Goal: Check status: Check status

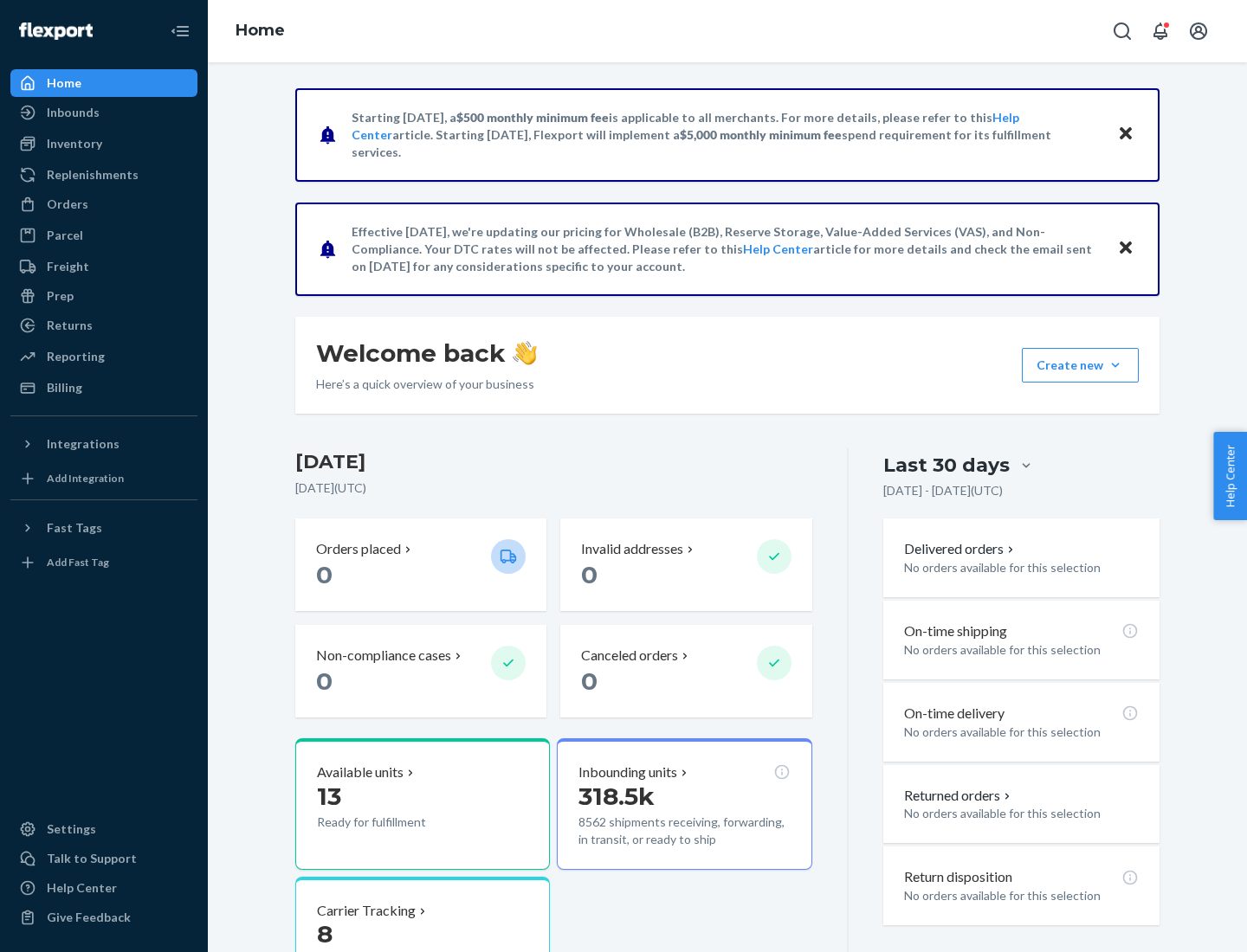
click at [1115, 365] on button "Create new Create new inbound Create new order Create new product" at bounding box center [1081, 365] width 117 height 34
click at [72, 113] on div "Inbounds" at bounding box center [73, 113] width 53 height 17
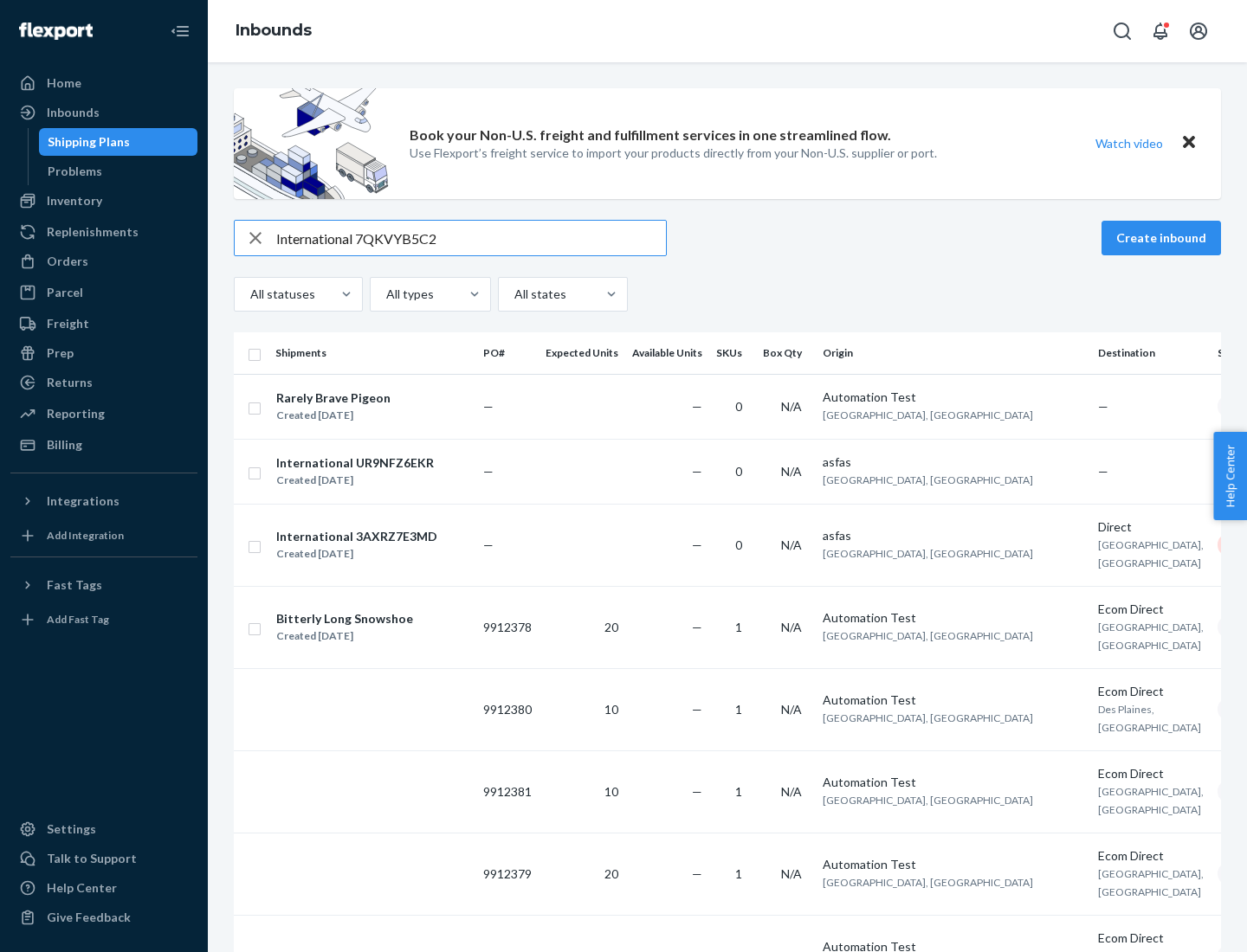
type input "International 7QKVYB5C29"
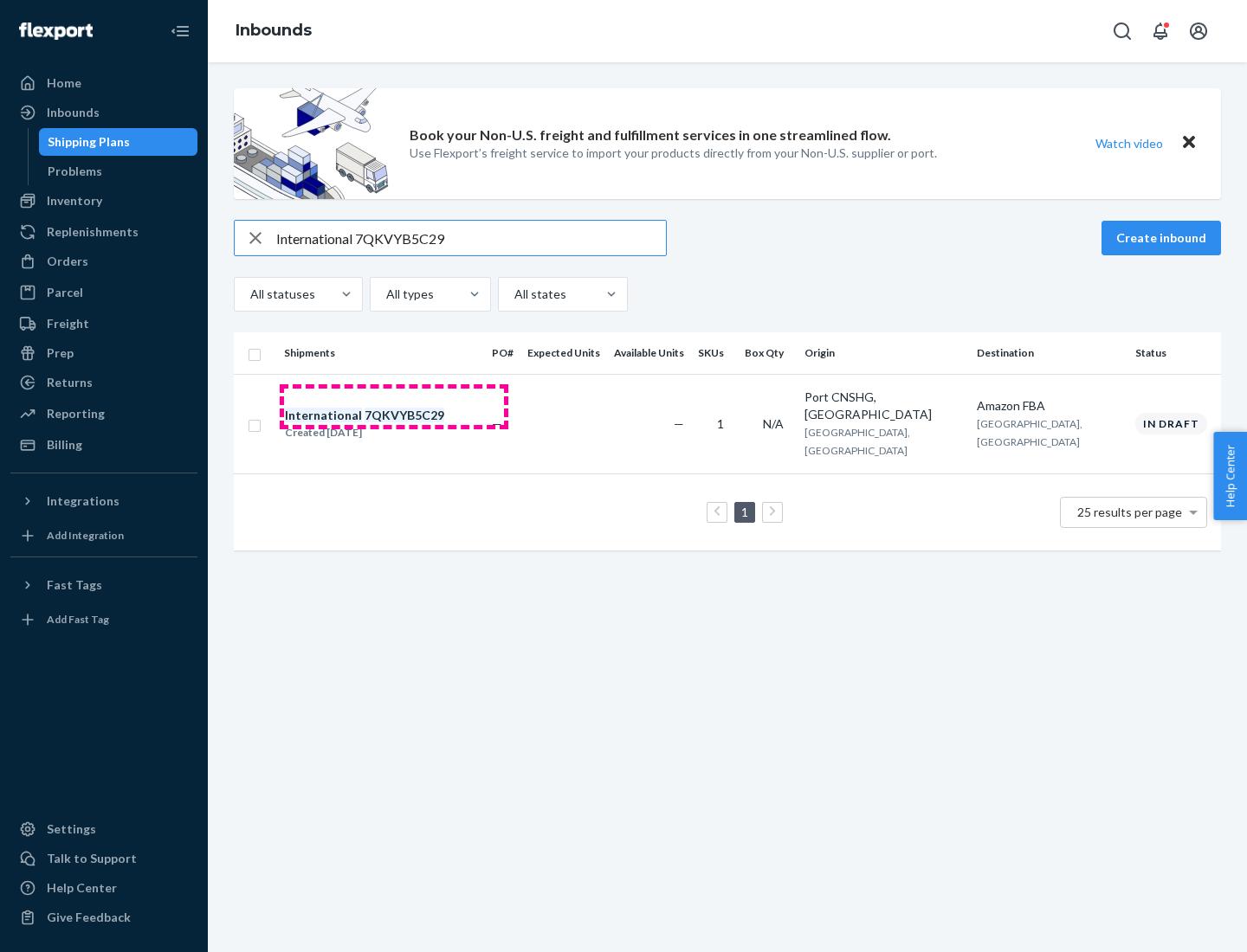
click at [394, 424] on div "Created [DATE]" at bounding box center [364, 433] width 160 height 17
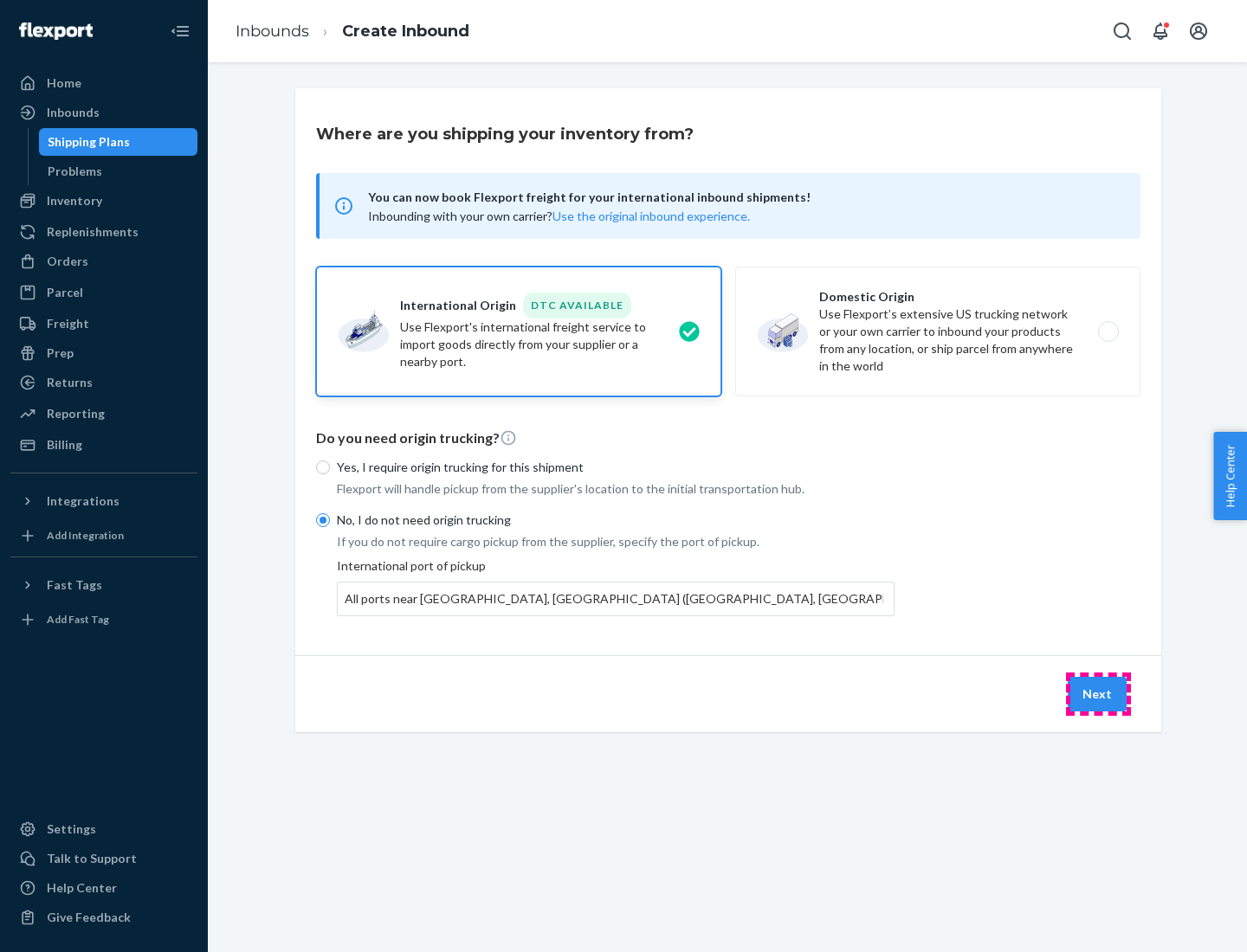
click at [1098, 693] on button "Next" at bounding box center [1098, 694] width 59 height 34
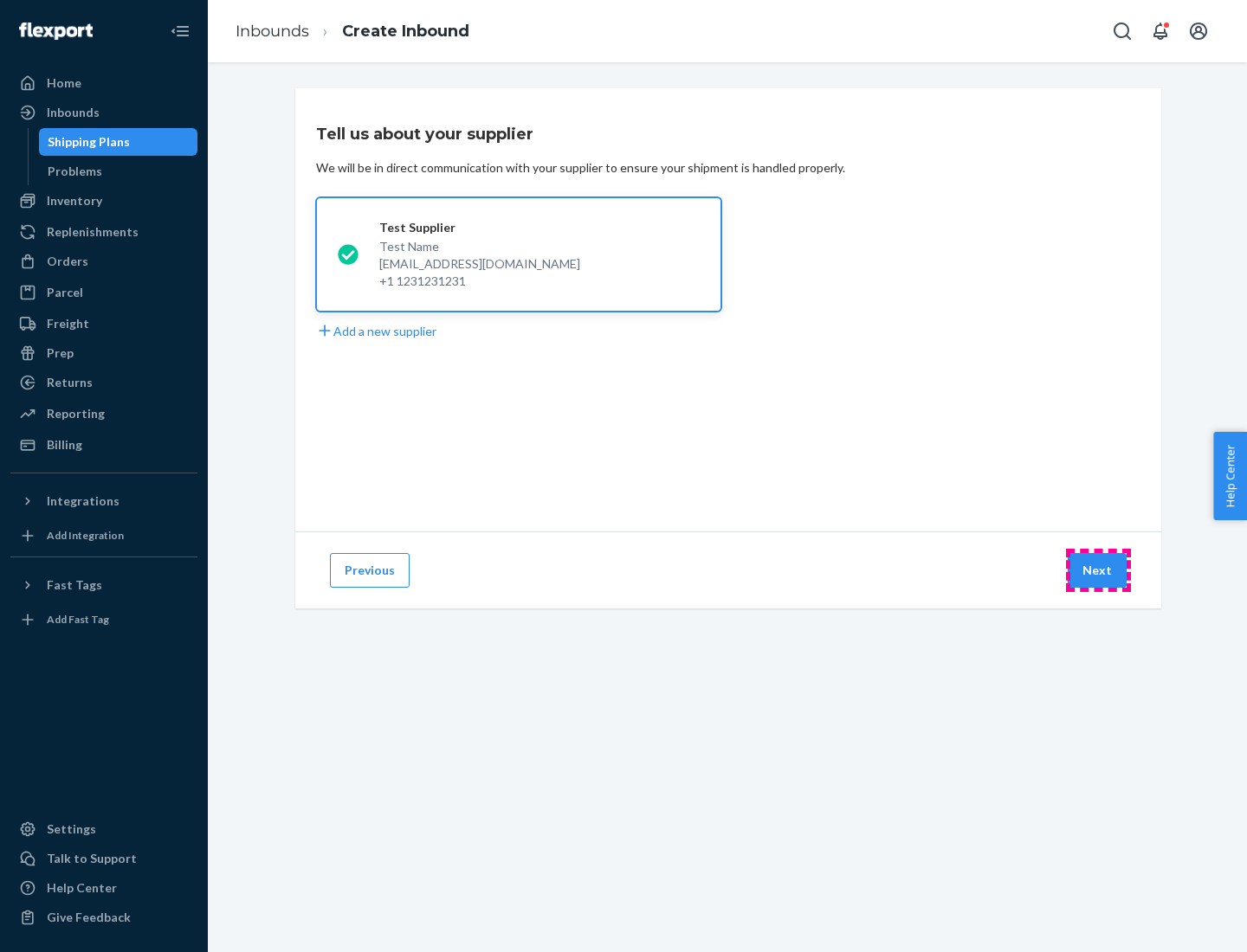
click at [1098, 571] on button "Next" at bounding box center [1098, 571] width 59 height 34
